Goal: Information Seeking & Learning: Learn about a topic

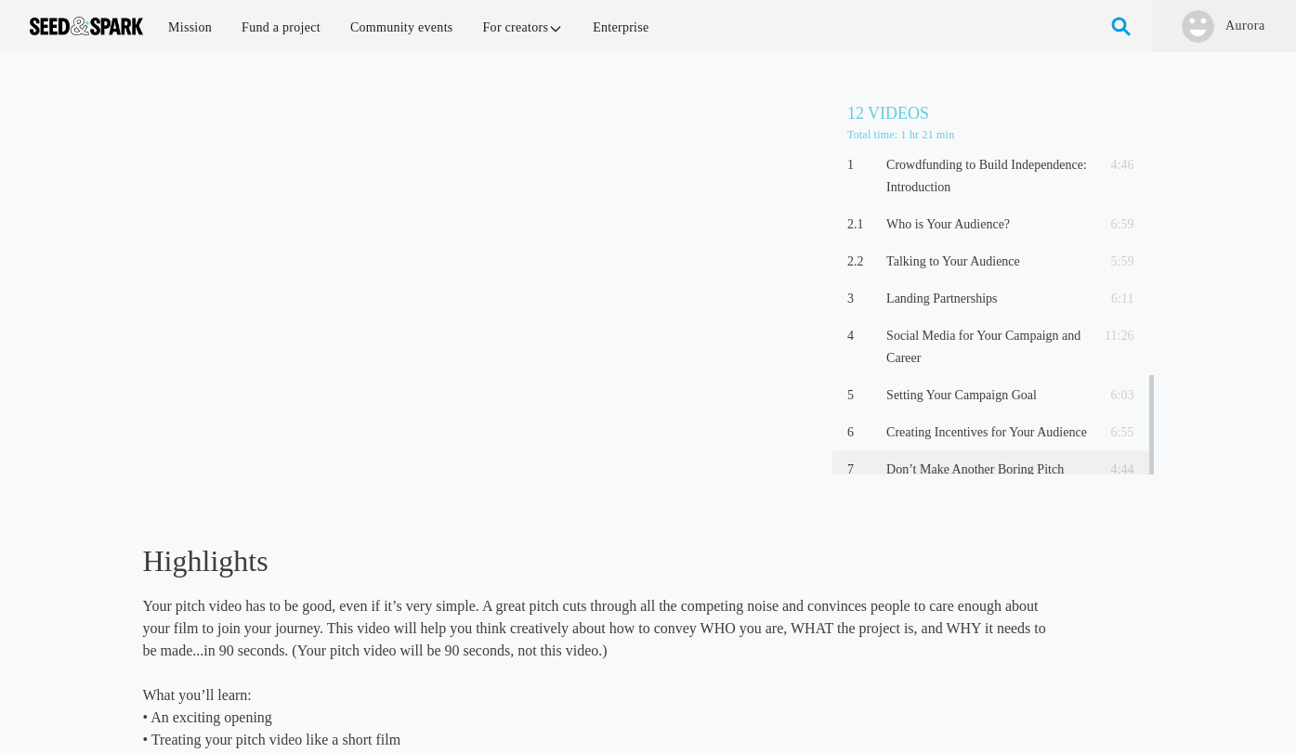
scroll to position [229, 0]
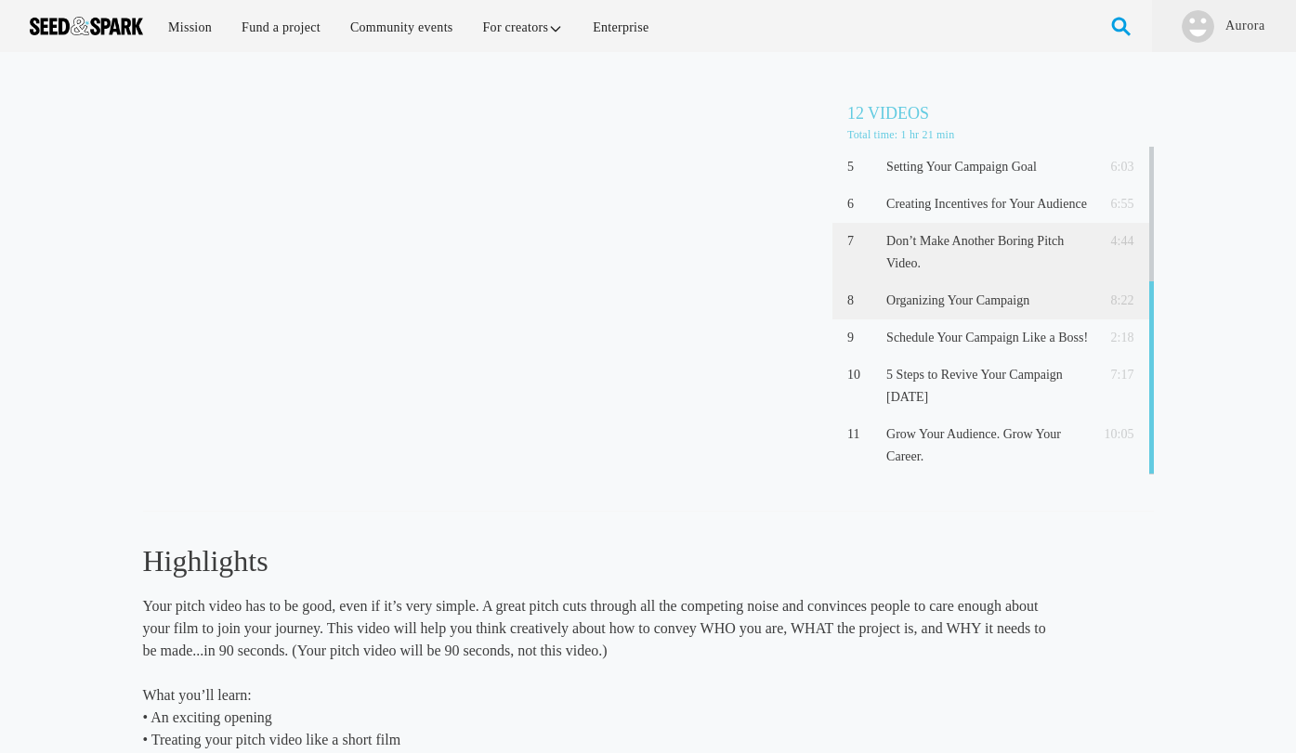
click at [924, 307] on p "Organizing Your Campaign" at bounding box center [987, 301] width 202 height 22
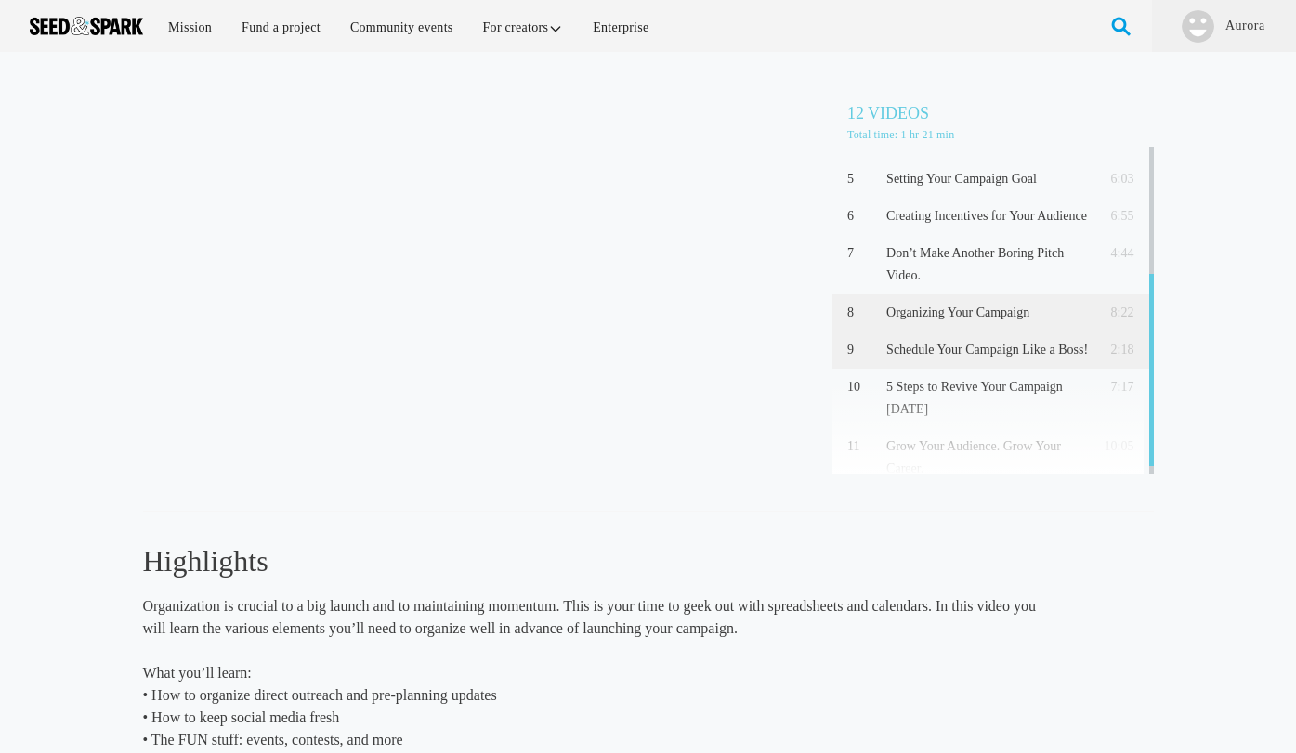
scroll to position [229, 0]
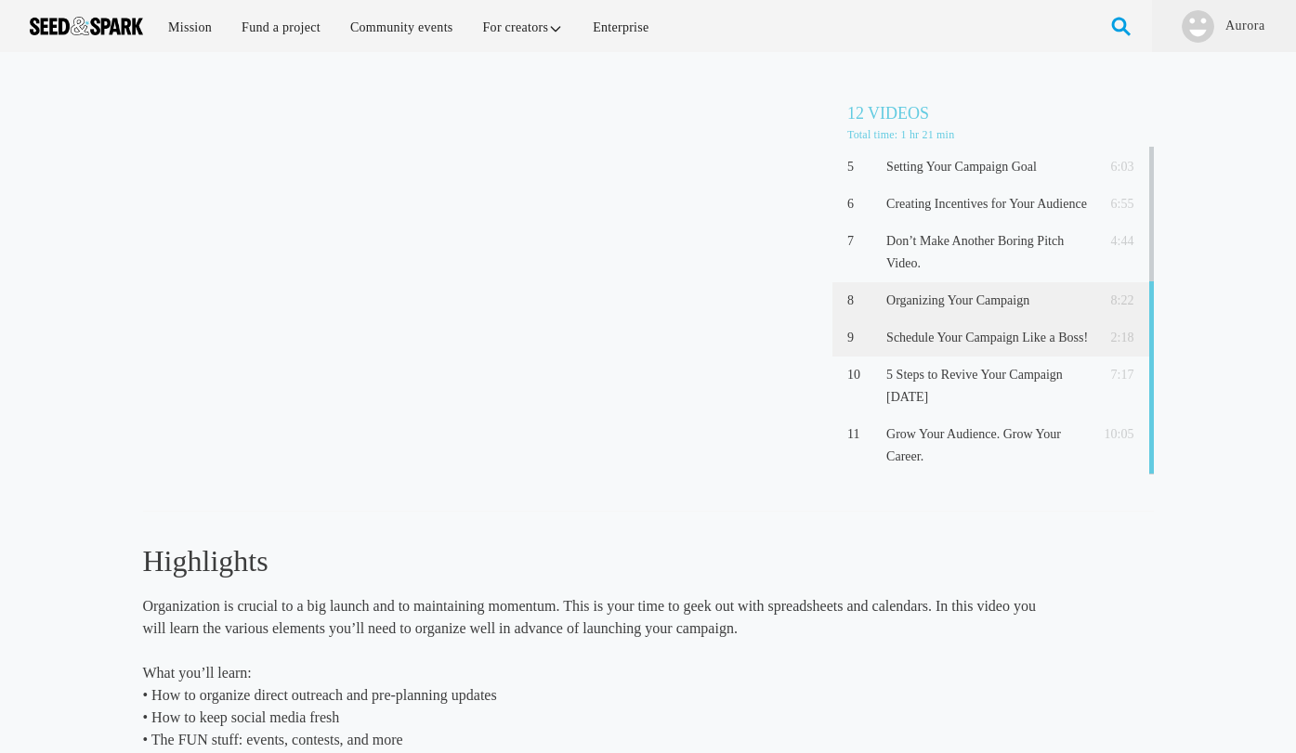
click at [921, 340] on p "Schedule Your Campaign Like a Boss!" at bounding box center [987, 338] width 202 height 22
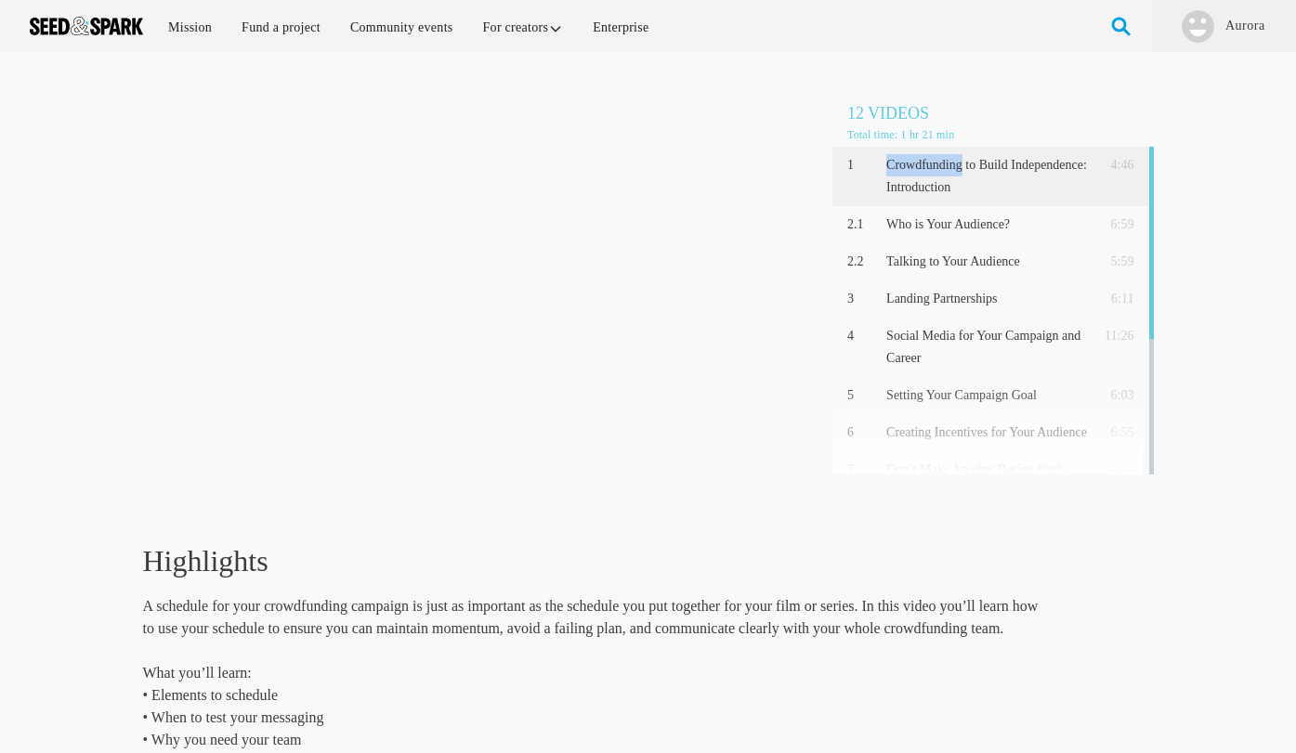
click at [902, 175] on p "Crowdfunding to Build Independence: Introduction" at bounding box center [987, 176] width 202 height 45
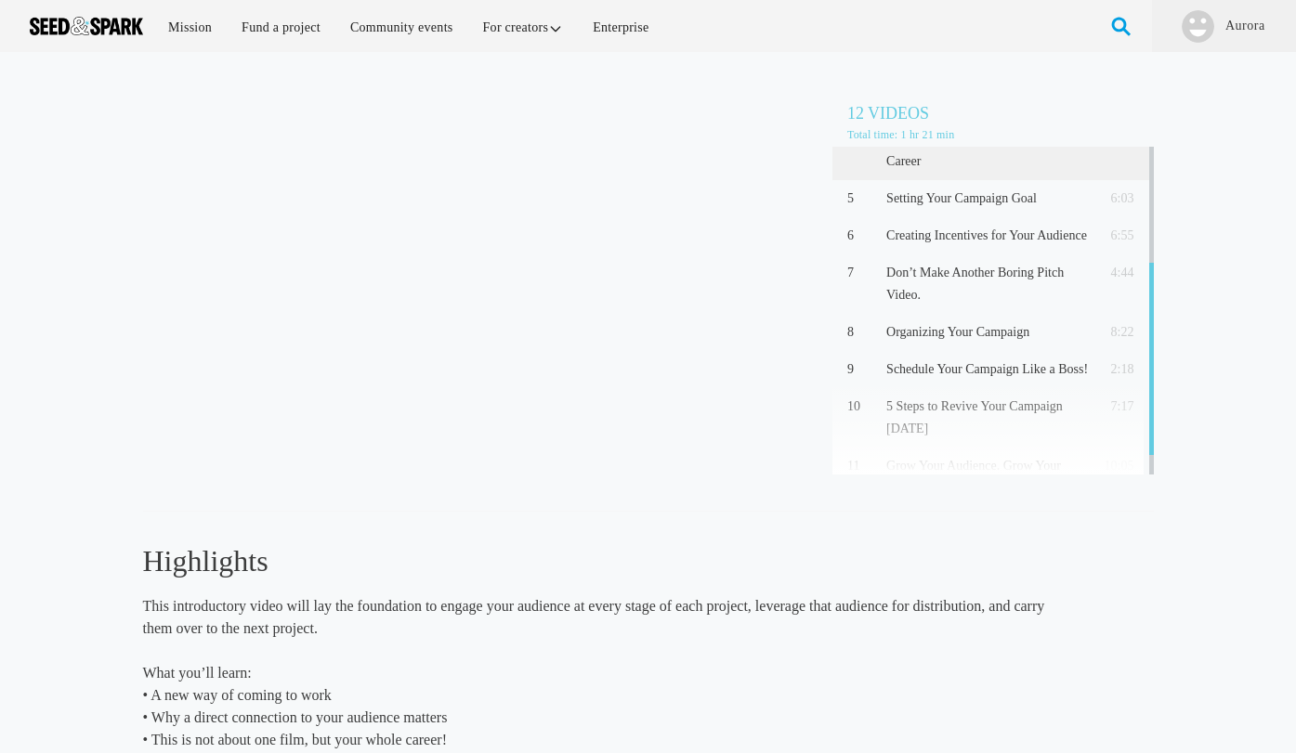
scroll to position [229, 0]
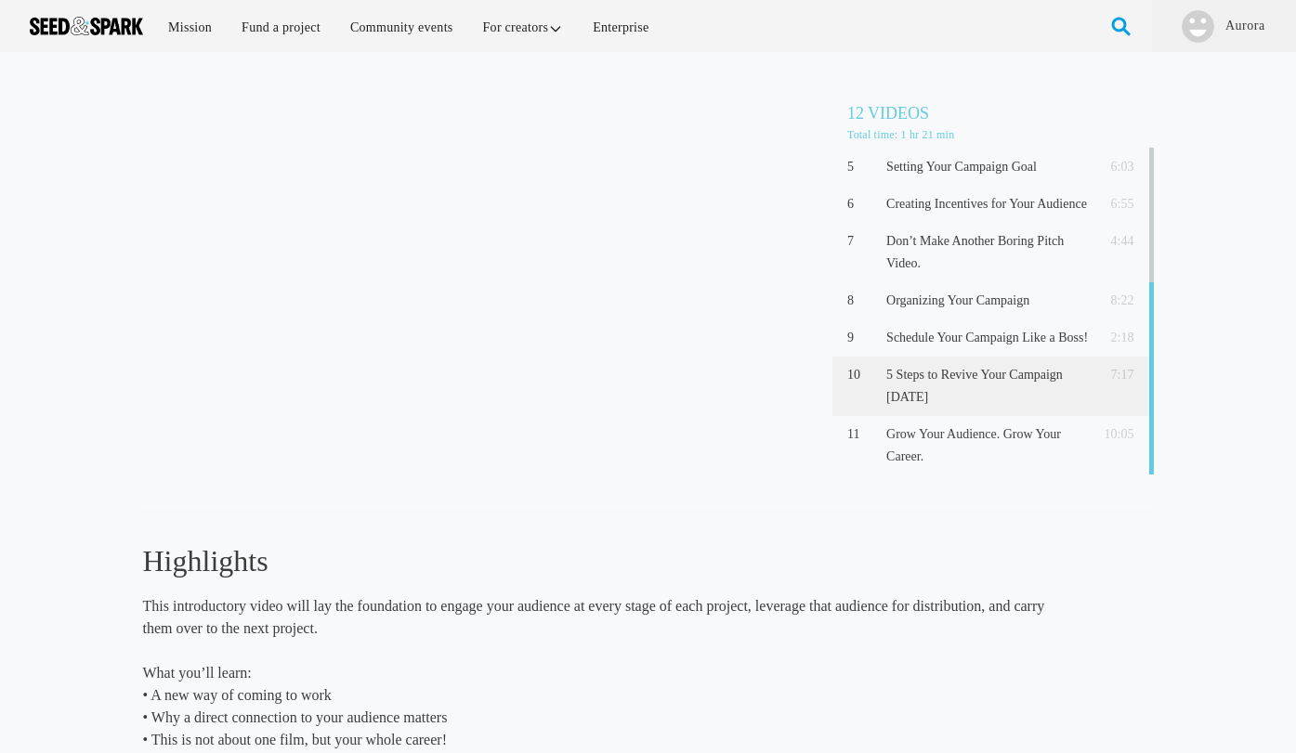
click at [959, 389] on p "5 Steps to Revive Your Campaign in 5 Days" at bounding box center [987, 386] width 202 height 45
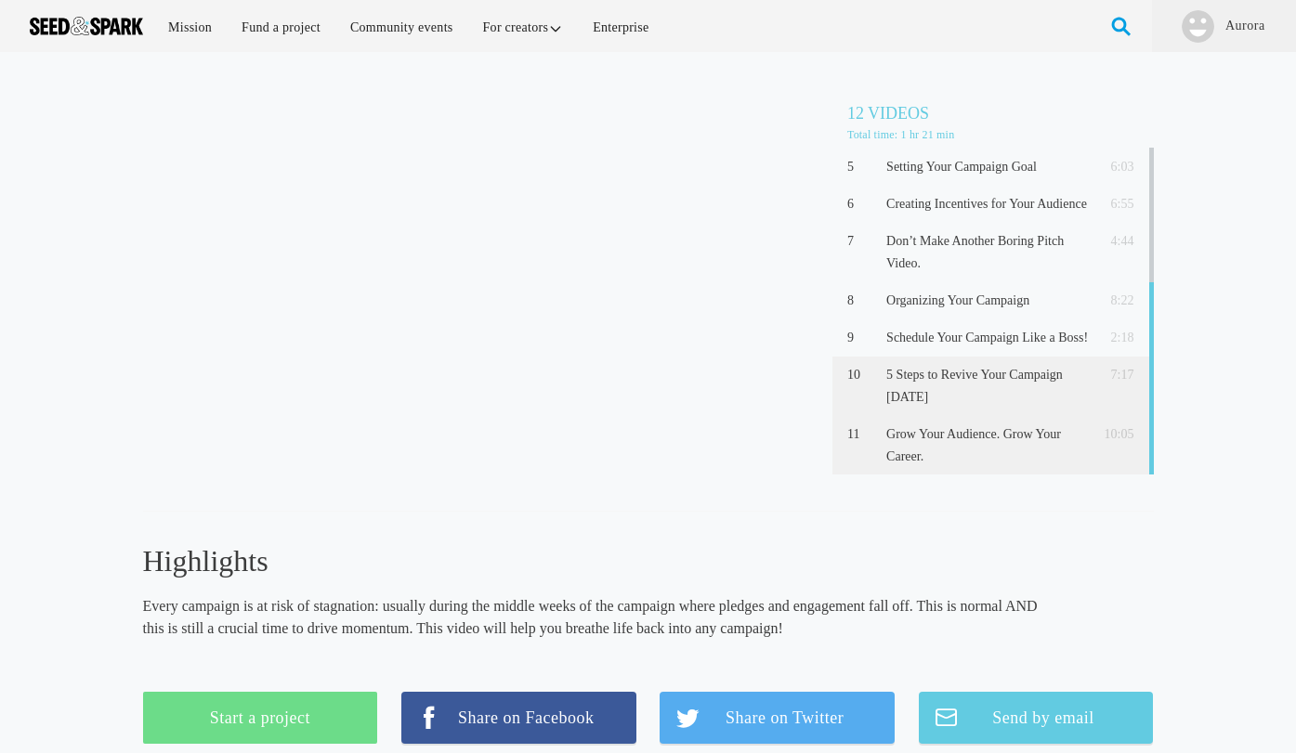
click at [911, 440] on p "Grow Your Audience. Grow Your Career." at bounding box center [987, 446] width 202 height 45
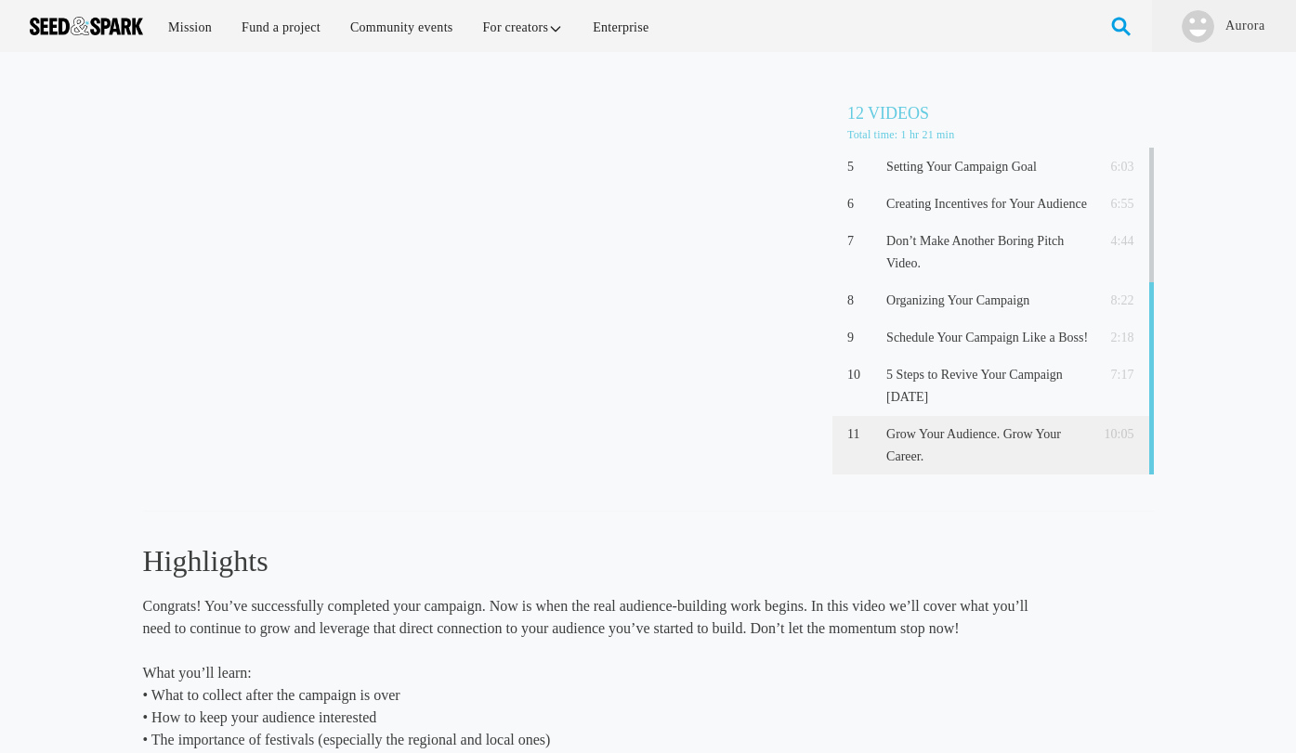
click at [883, 65] on div "Grow Your Audience. Grow Your Career. (10:05) 12 Videos Total time: 1 hr 21 min…" at bounding box center [648, 481] width 1296 height 859
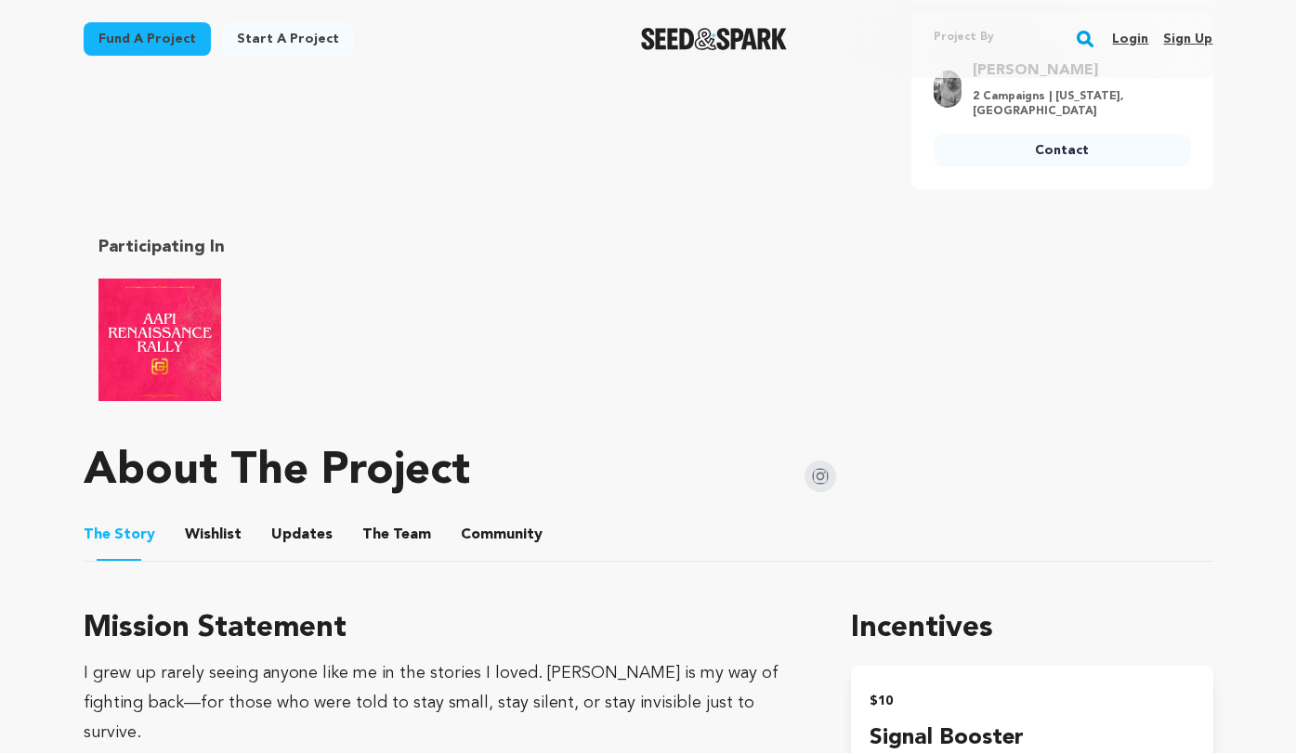
scroll to position [817, 0]
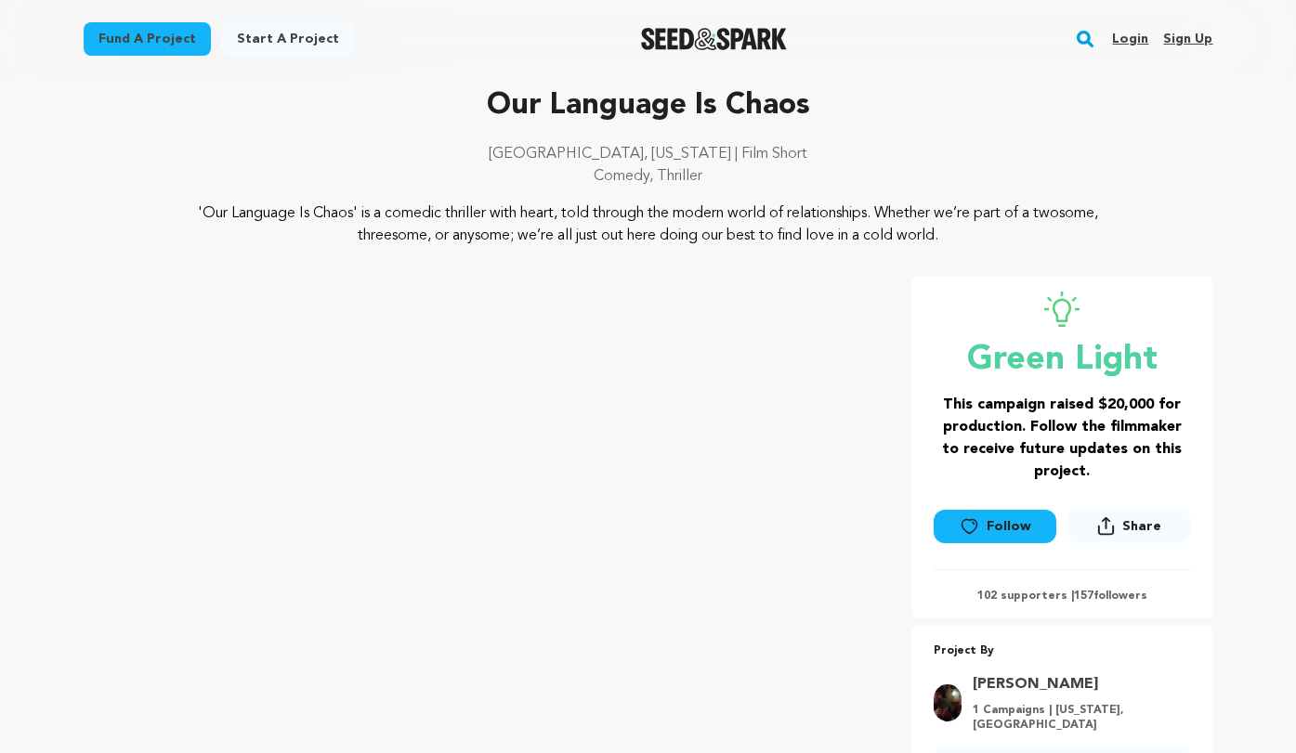
scroll to position [152, 0]
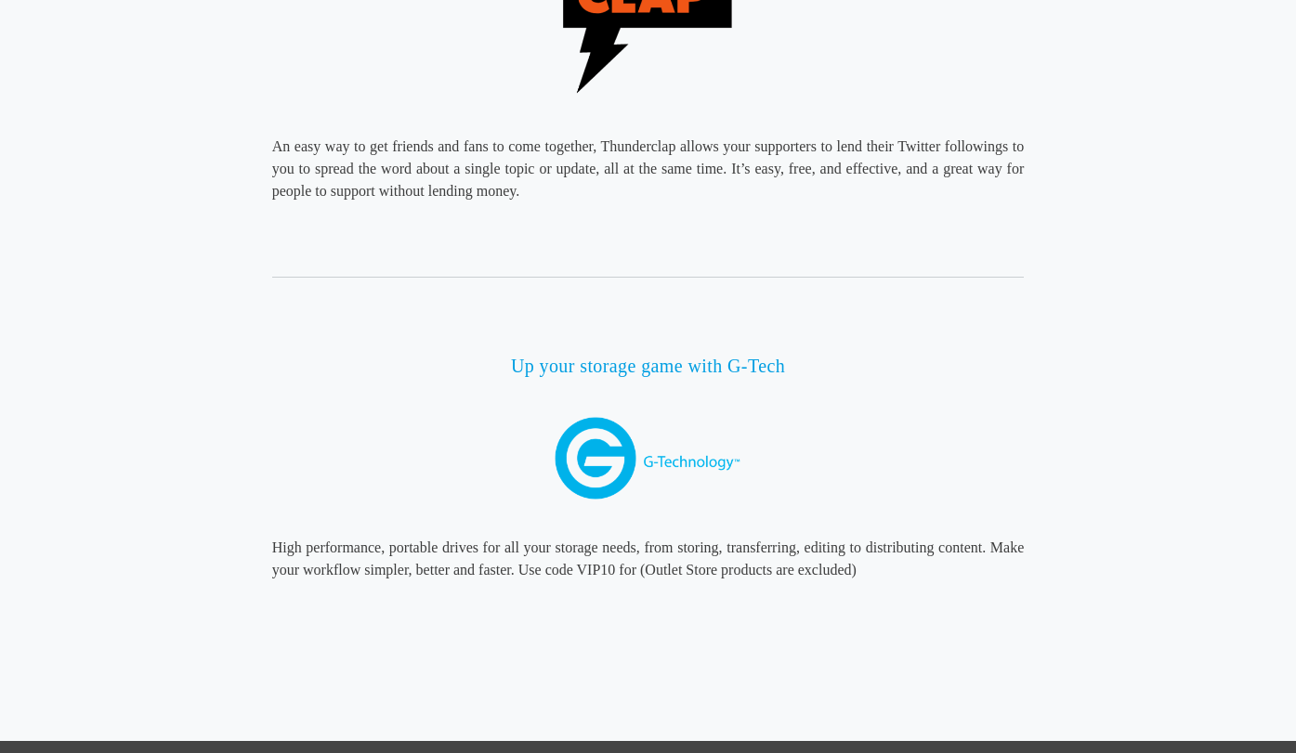
scroll to position [3395, 0]
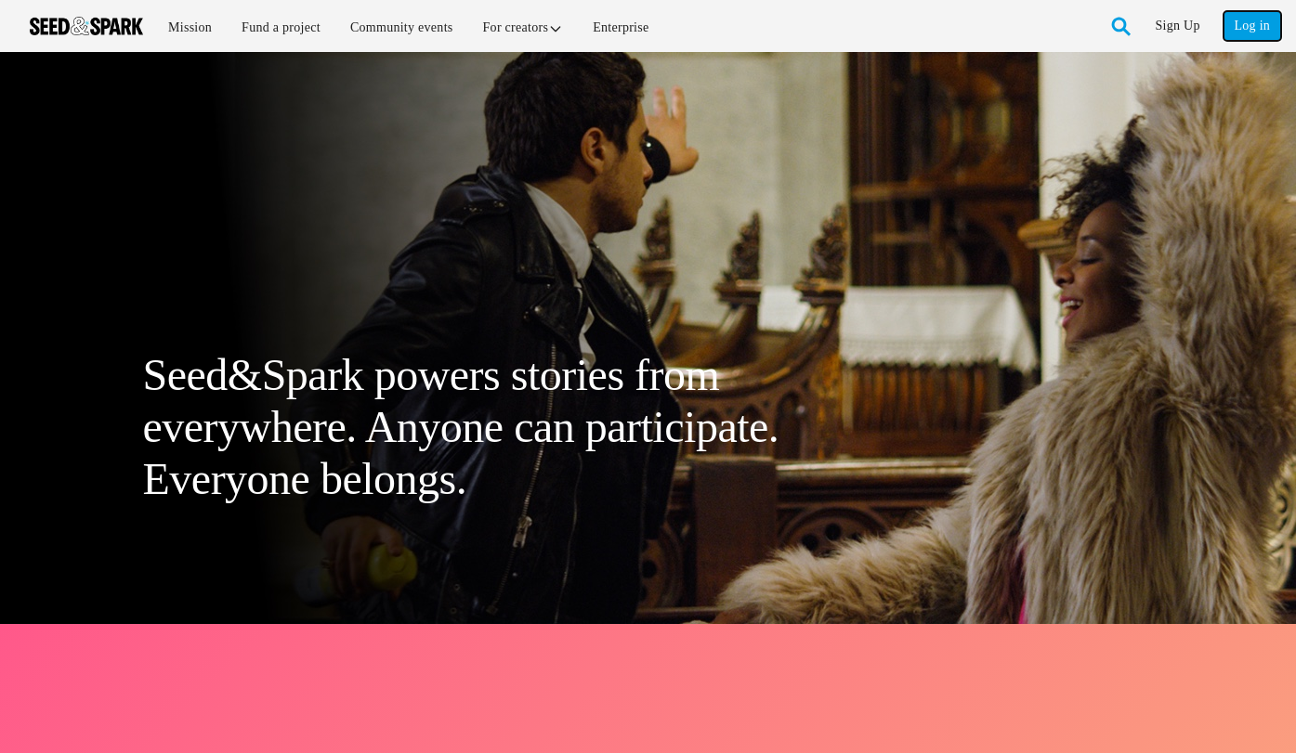
click at [1244, 22] on link "Log in" at bounding box center [1252, 26] width 58 height 30
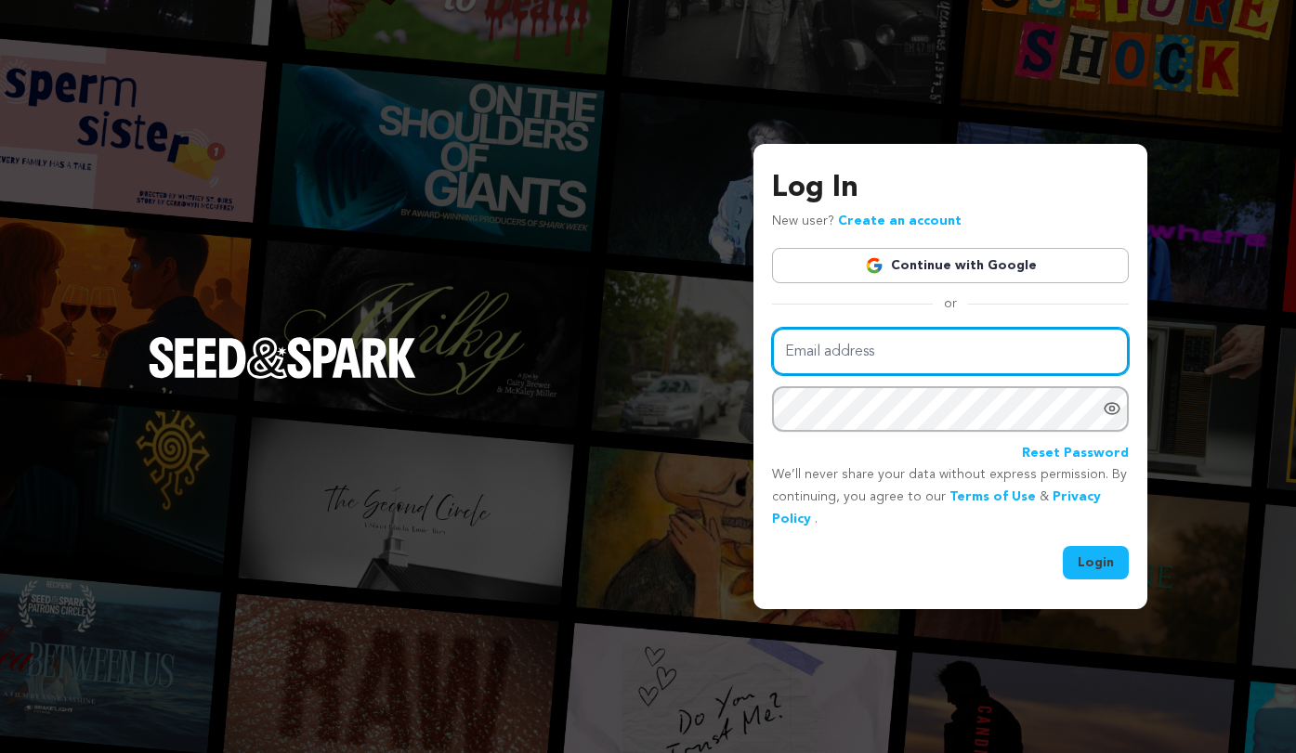
type input "aurora@reforestfilms.com"
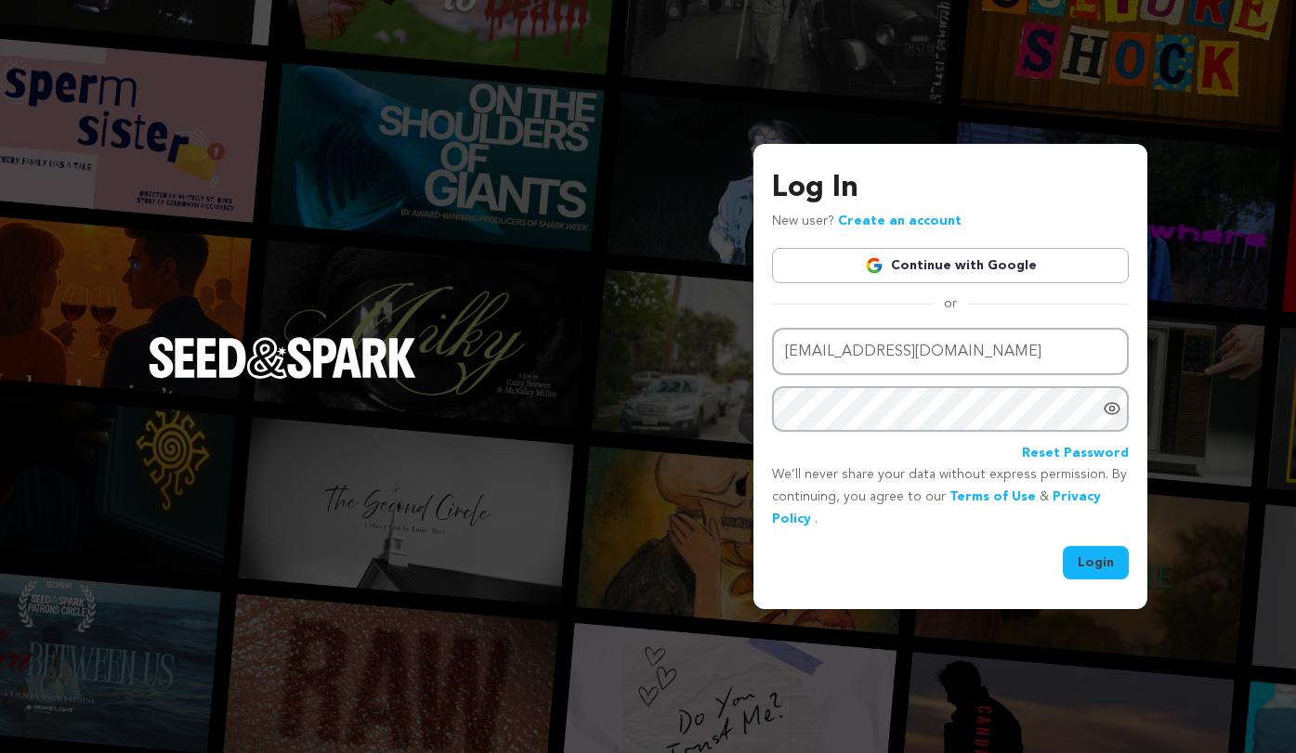
click at [1100, 550] on button "Login" at bounding box center [1096, 562] width 66 height 33
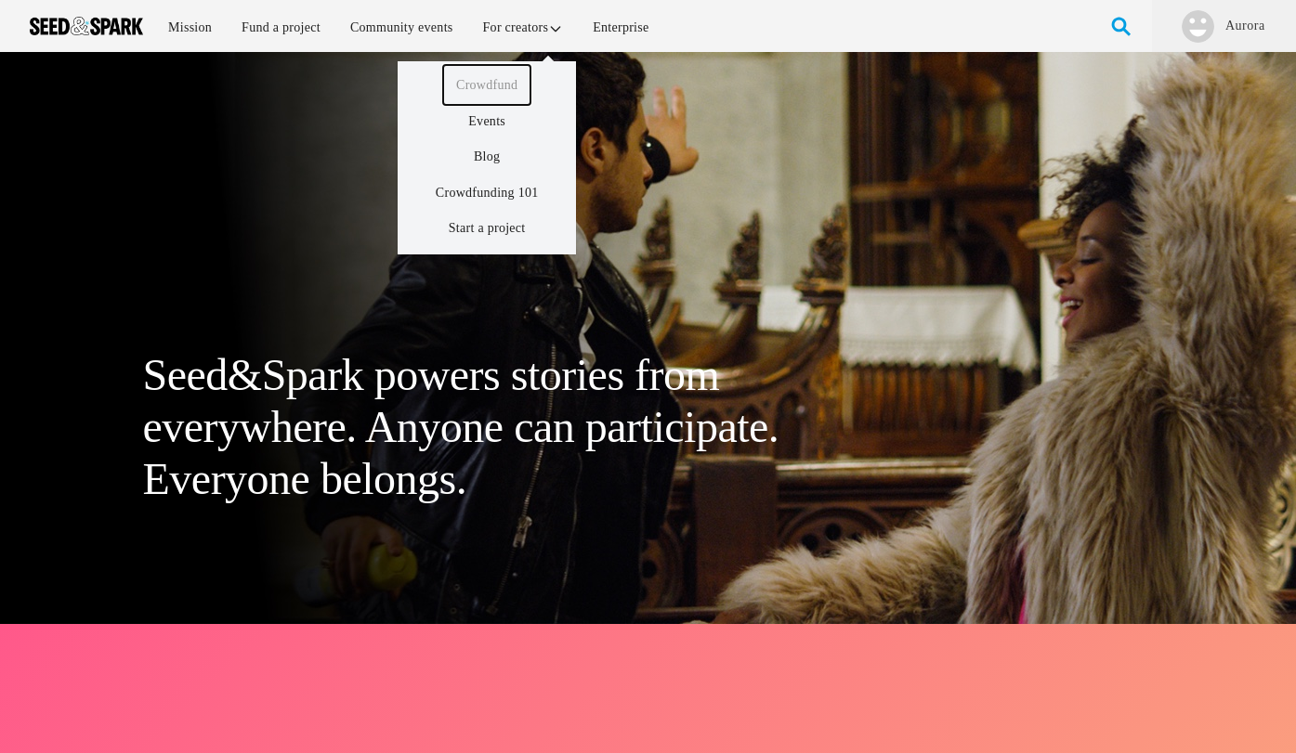
click at [525, 78] on link "Crowdfund" at bounding box center [486, 85] width 87 height 40
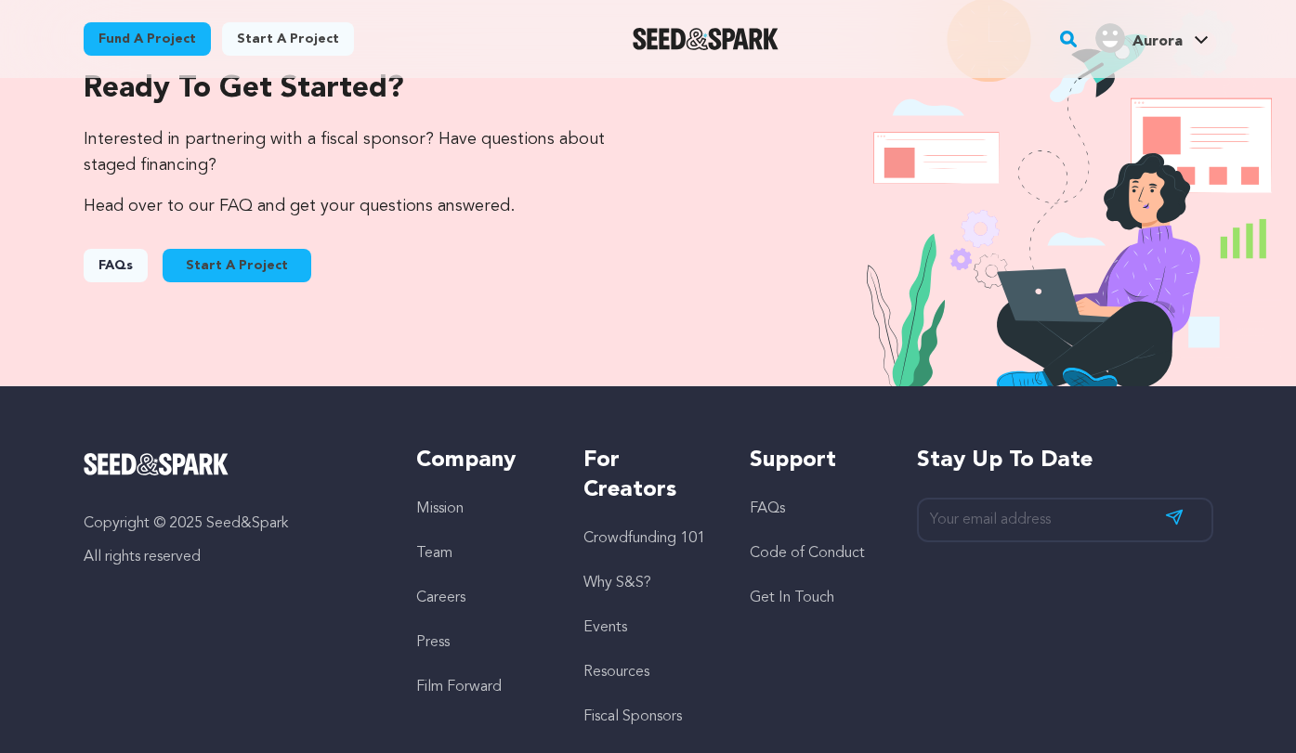
scroll to position [2070, 0]
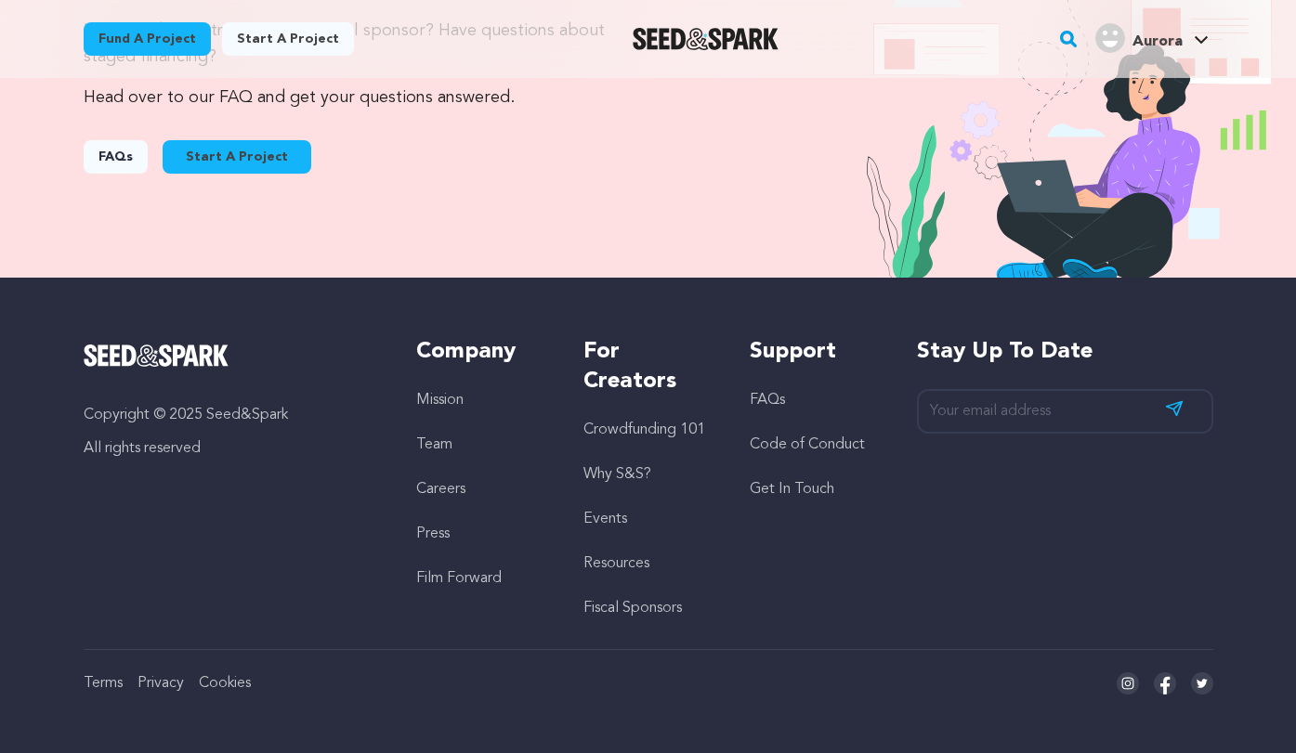
click at [255, 154] on button "Start A Project" at bounding box center [237, 156] width 149 height 33
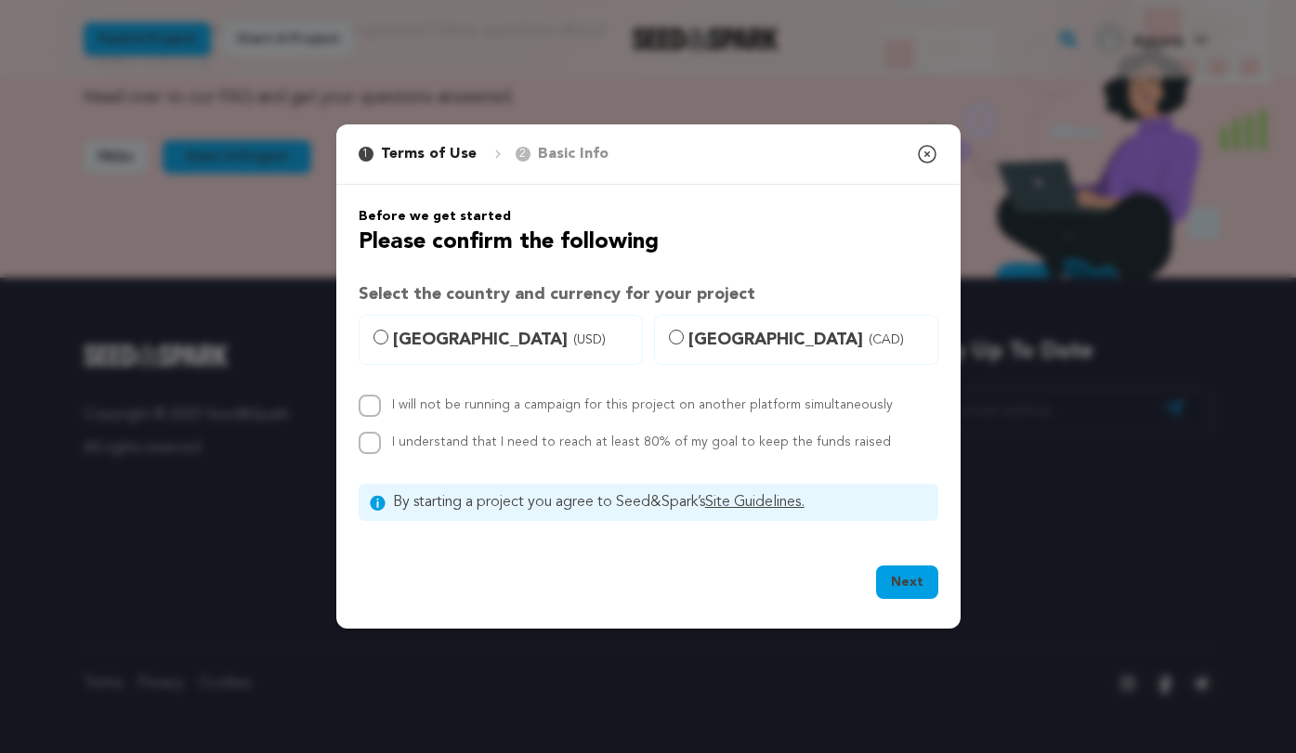
click at [448, 447] on label "I understand that I need to reach at least 80% of my goal to keep the funds rai…" at bounding box center [641, 442] width 499 height 13
click at [381, 447] on input "I understand that I need to reach at least 80% of my goal to keep the funds rai…" at bounding box center [370, 443] width 22 height 22
checkbox input "true"
click at [462, 408] on label "I will not be running a campaign for this project on another platform simultane…" at bounding box center [642, 404] width 501 height 13
click at [381, 408] on input "I will not be running a campaign for this project on another platform simultane…" at bounding box center [370, 406] width 22 height 22
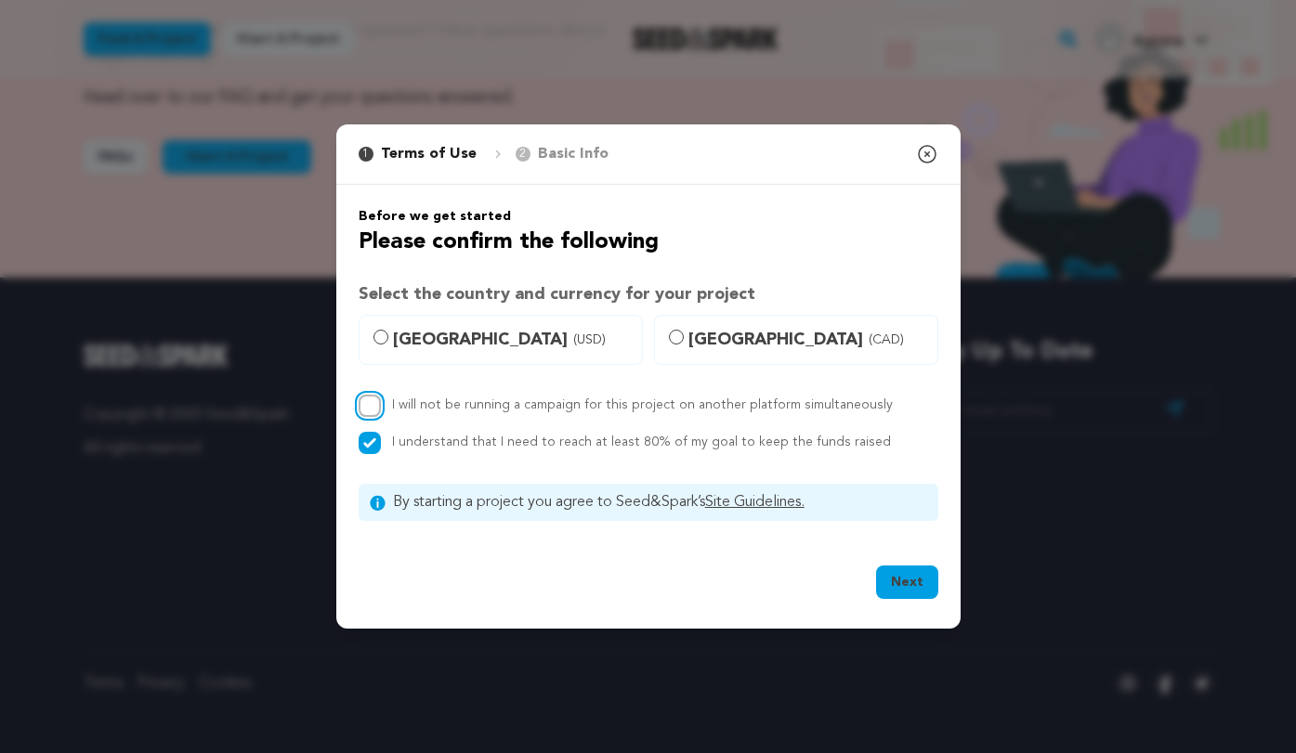
checkbox input "true"
click at [929, 150] on icon "button" at bounding box center [927, 154] width 22 height 22
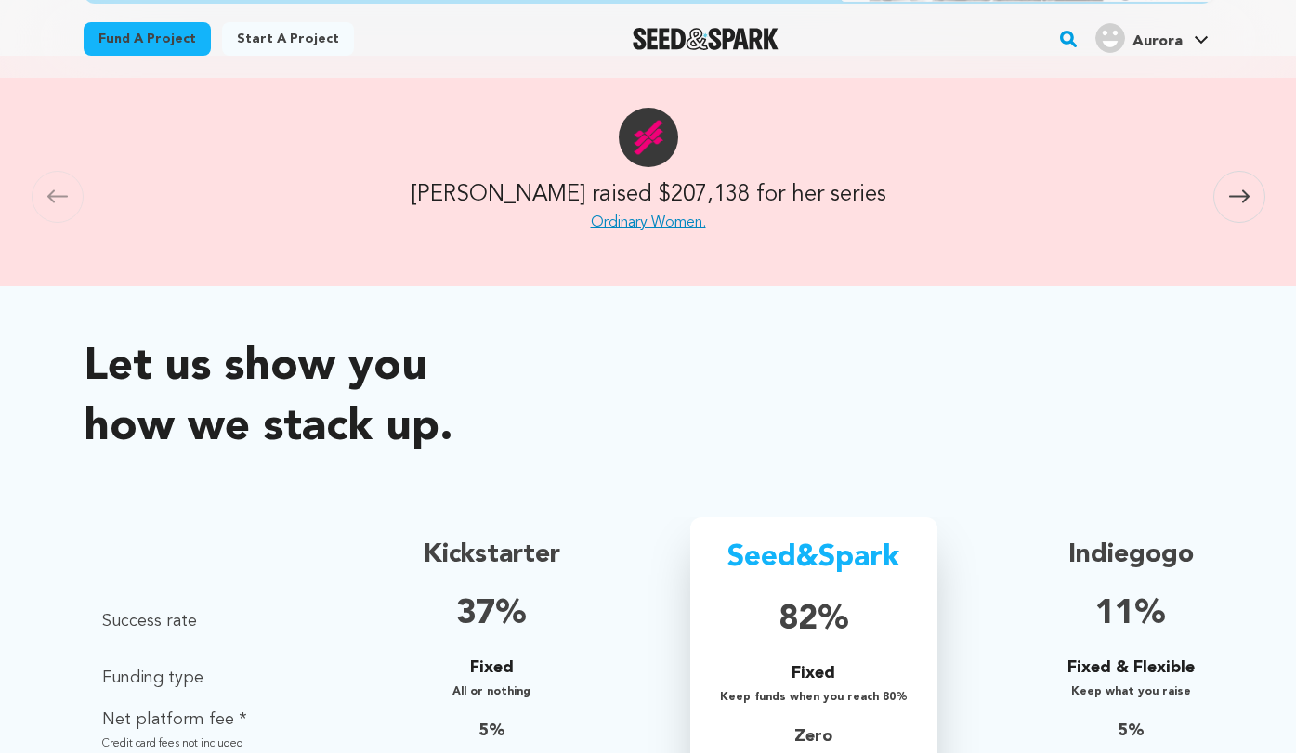
scroll to position [0, 0]
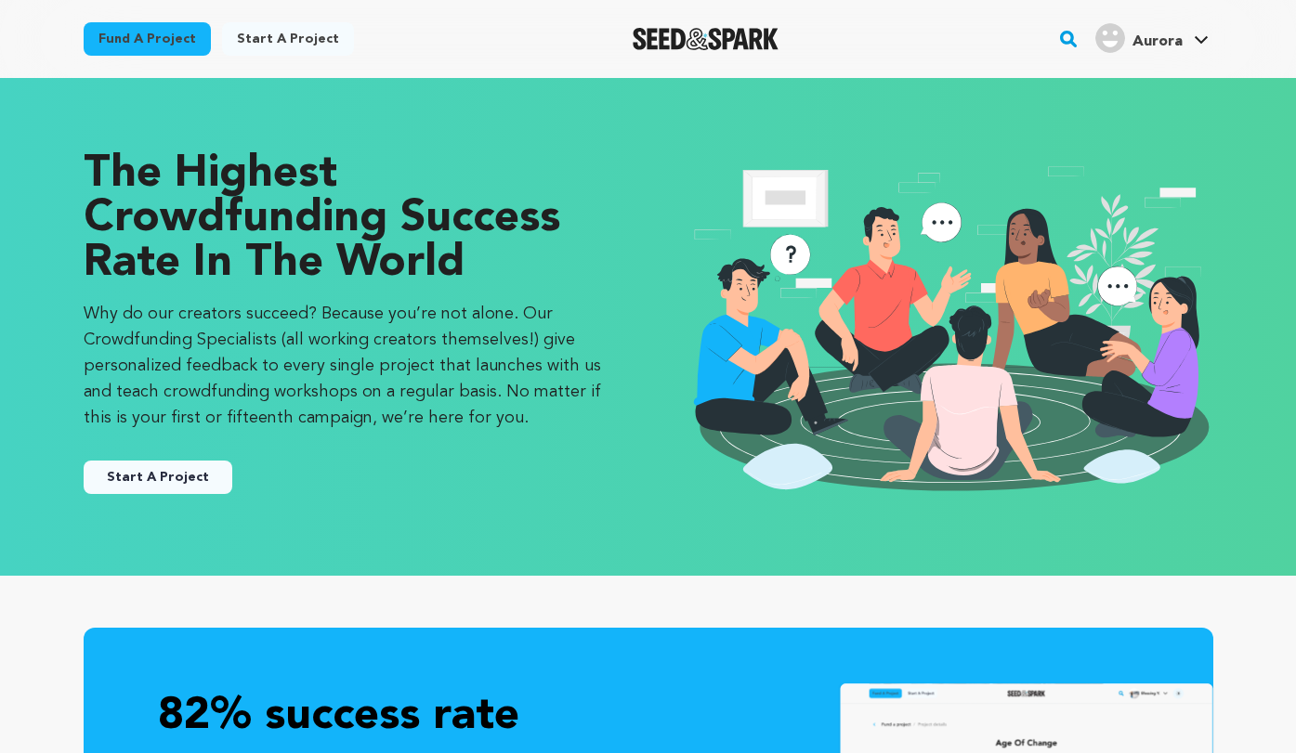
click at [1215, 41] on div "Fund a project Start a project Search" at bounding box center [648, 39] width 1189 height 78
click at [294, 39] on link "Start a project" at bounding box center [288, 38] width 132 height 33
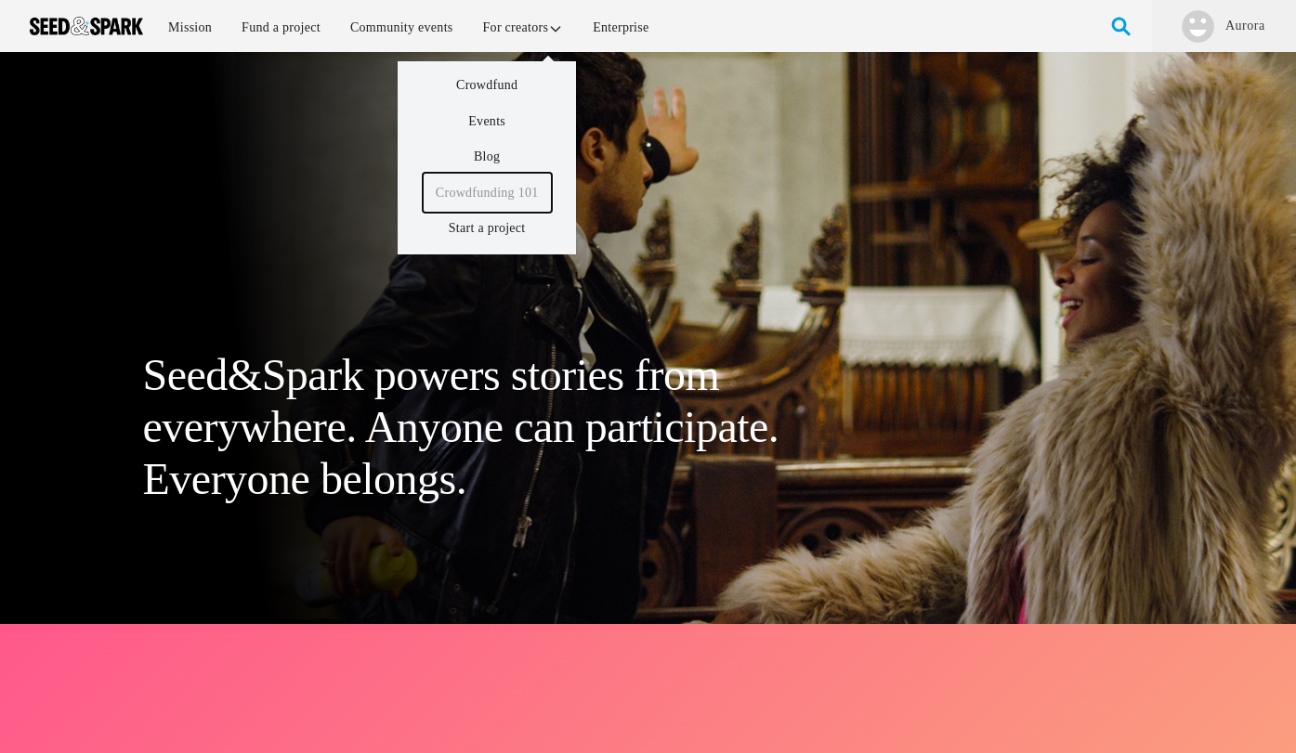
click at [504, 192] on link "Crowdfunding 101" at bounding box center [487, 193] width 129 height 40
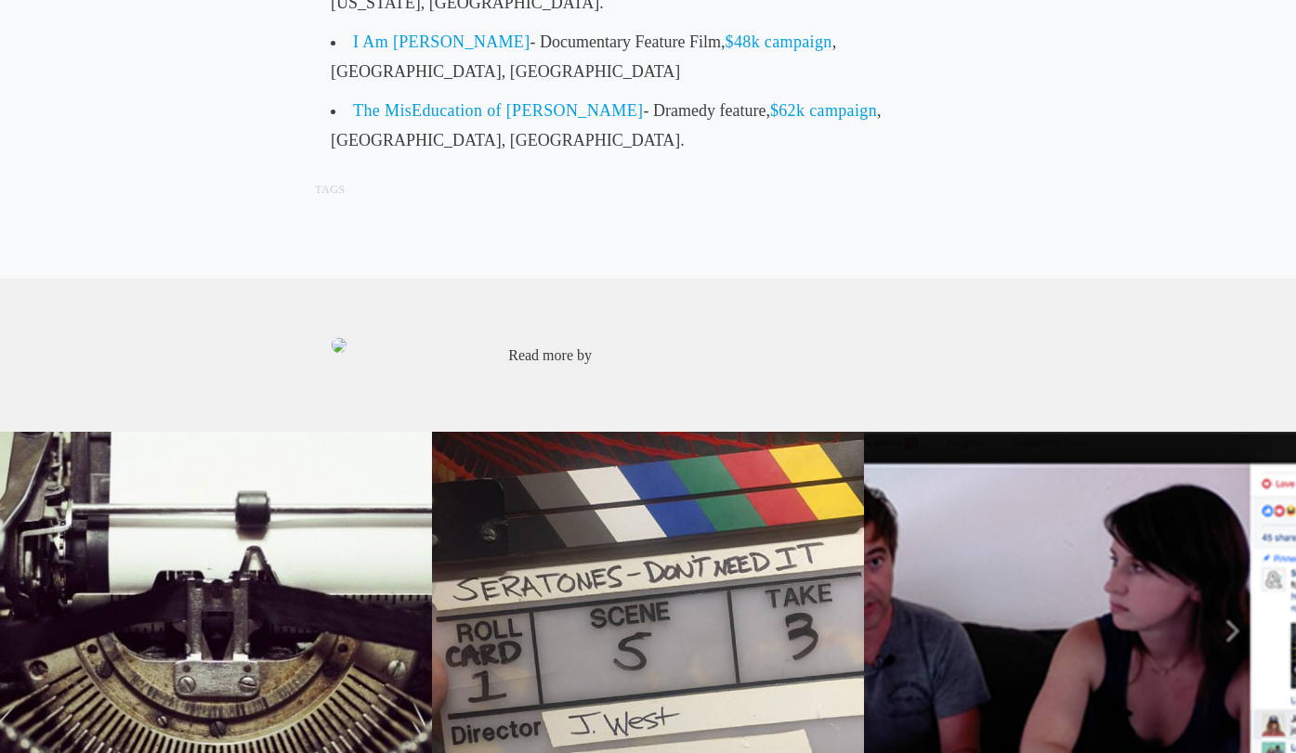
scroll to position [9724, 0]
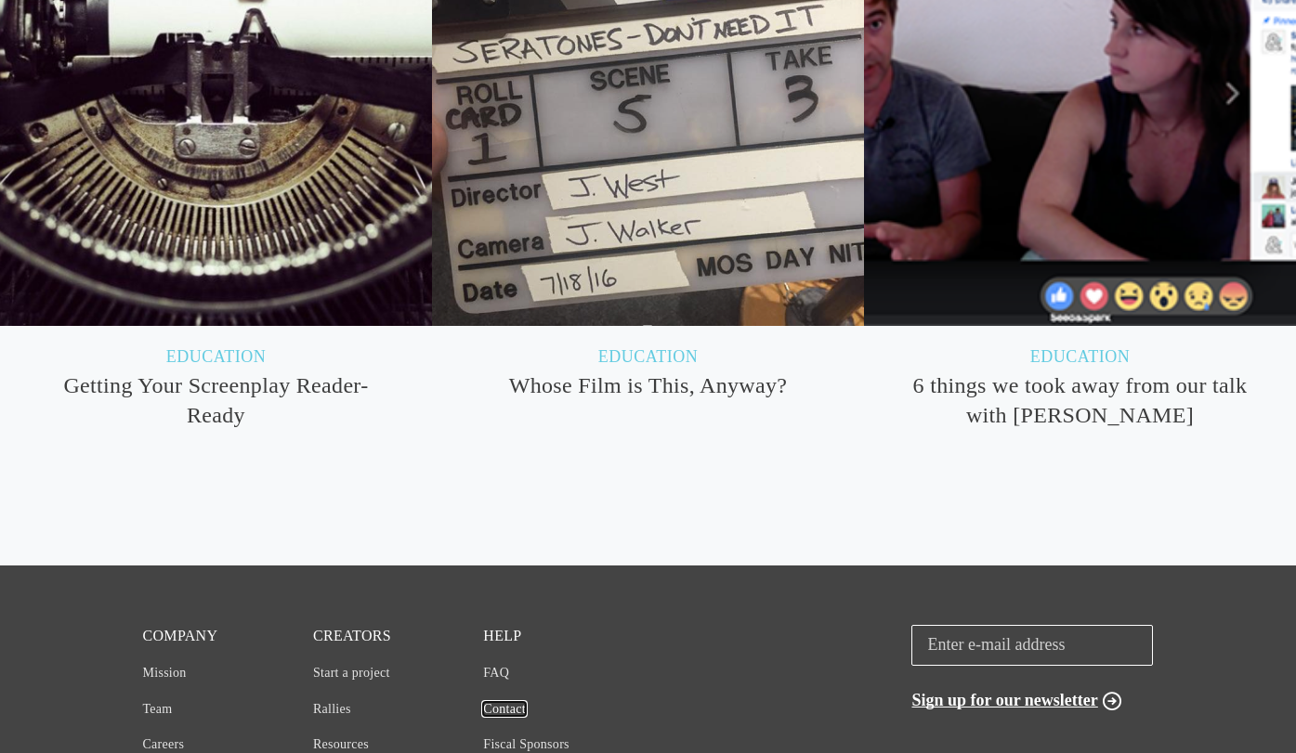
click at [501, 702] on link "Contact" at bounding box center [504, 709] width 43 height 14
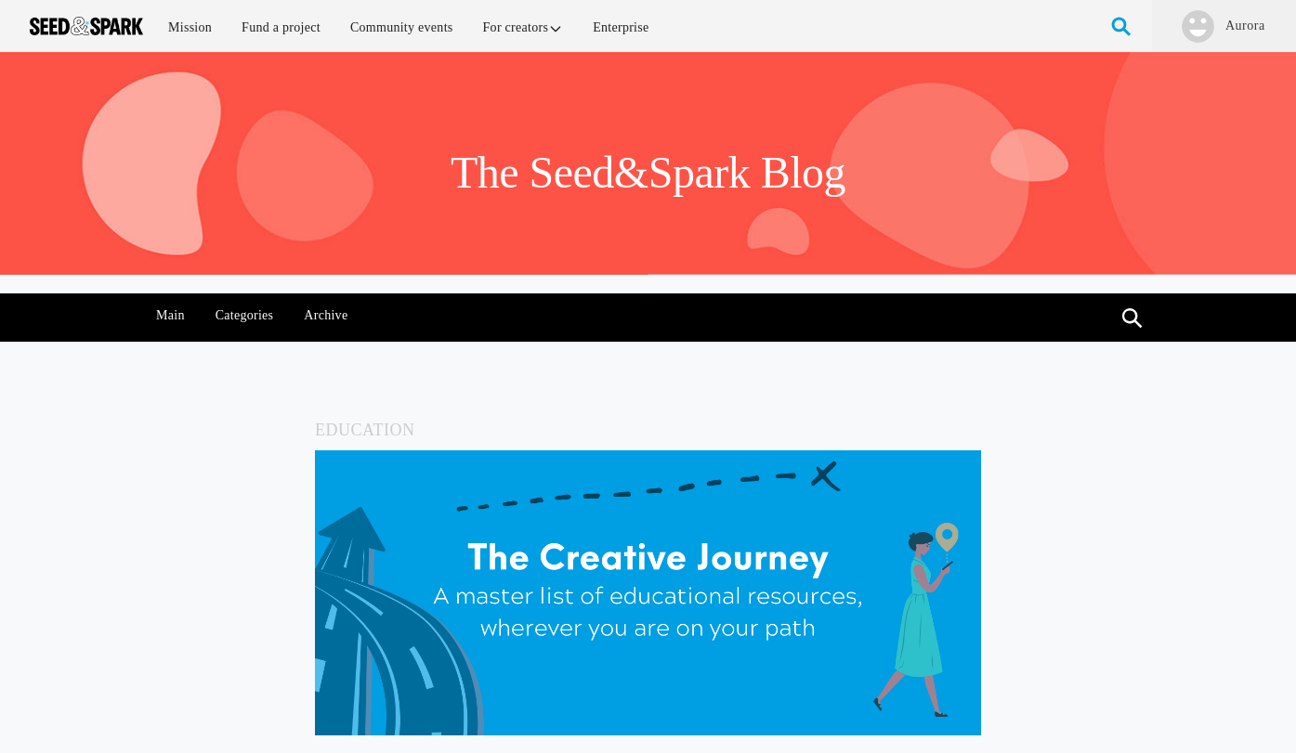
scroll to position [9724, 0]
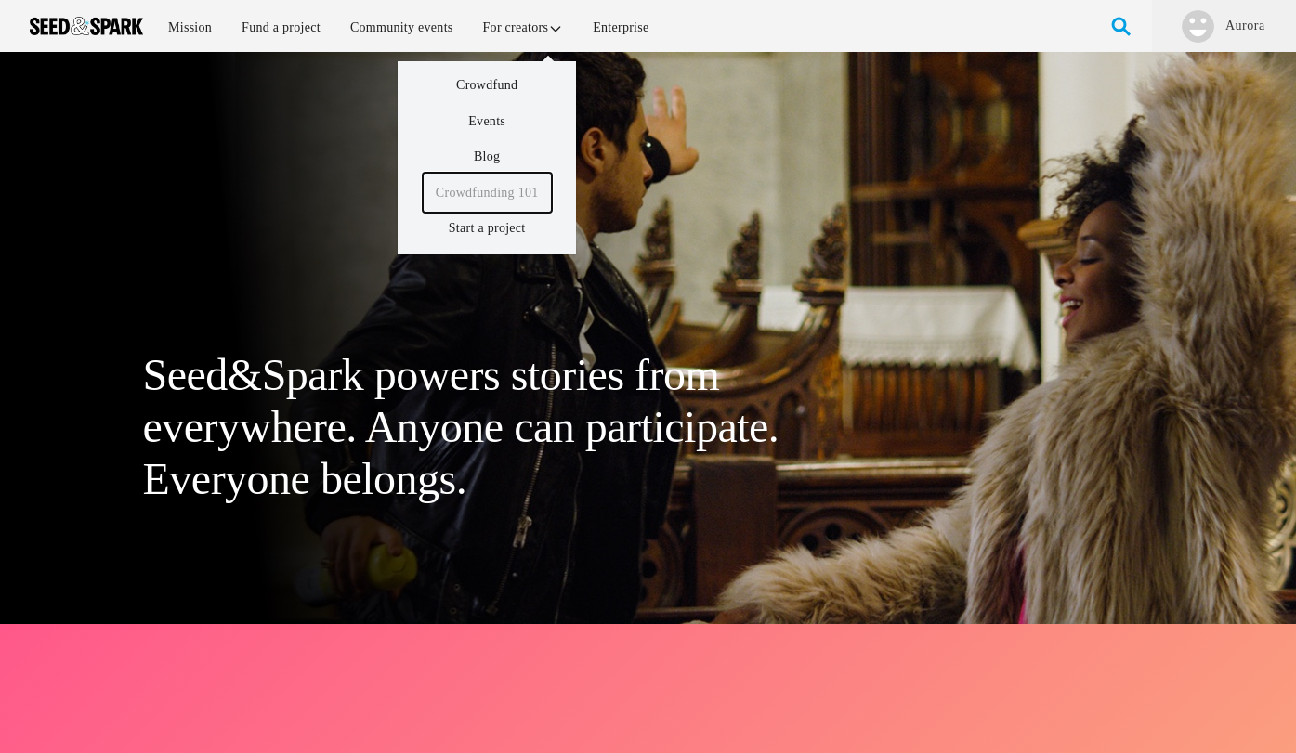
click at [491, 196] on link "Crowdfunding 101" at bounding box center [487, 193] width 129 height 40
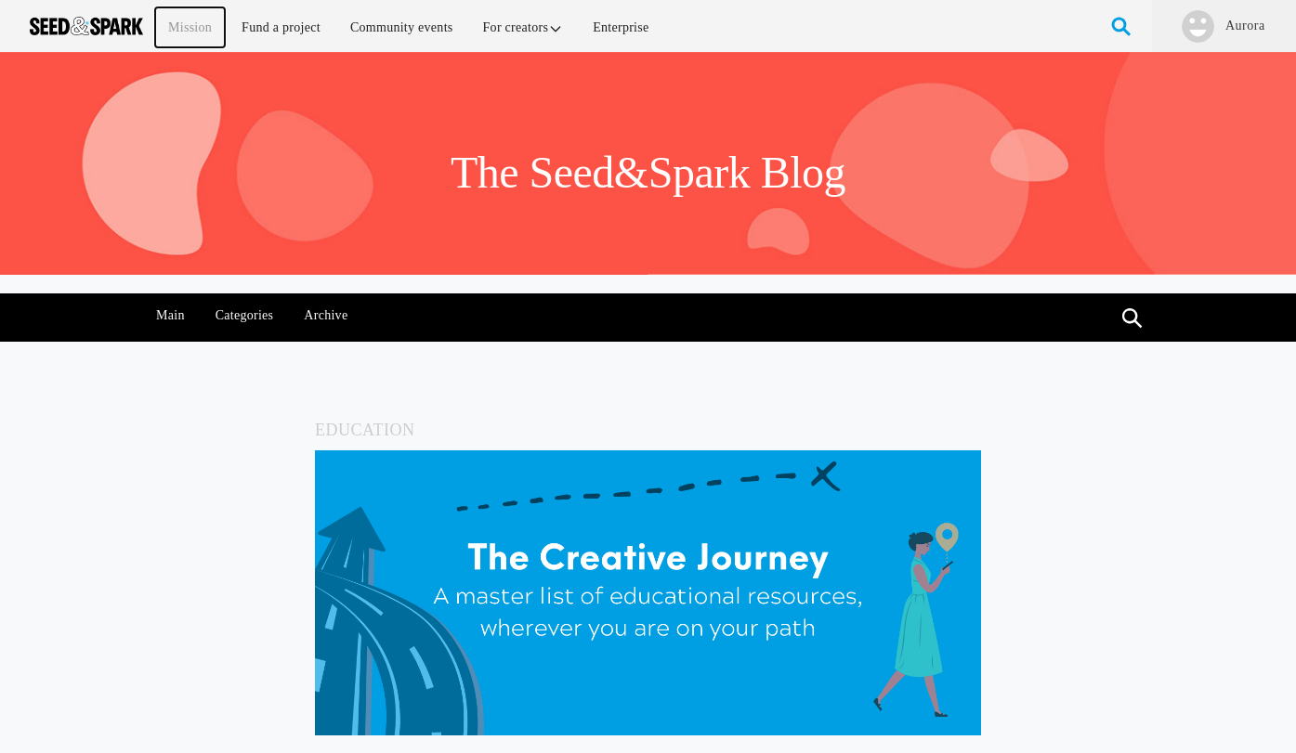
click at [194, 19] on link "Mission" at bounding box center [190, 27] width 70 height 40
